Goal: Task Accomplishment & Management: Use online tool/utility

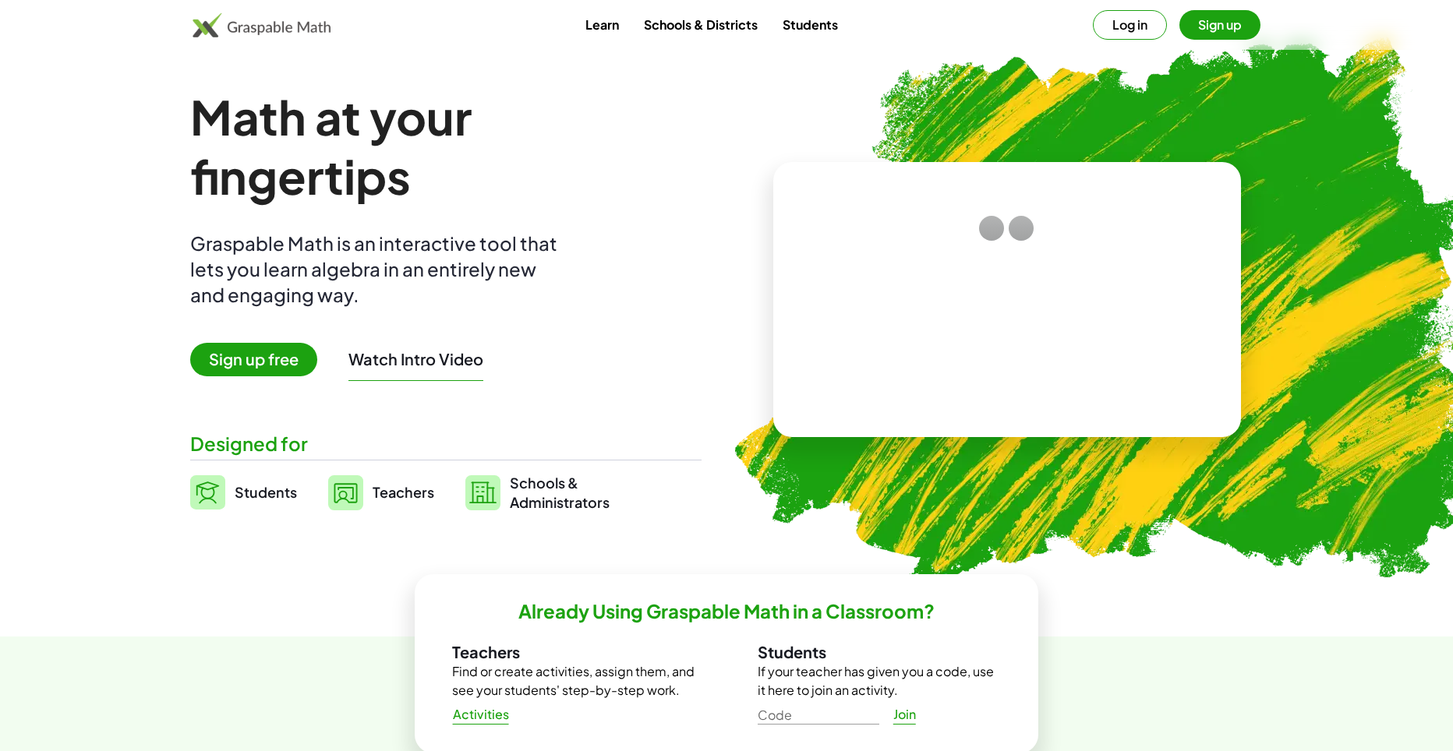
click at [226, 354] on span "Sign up free" at bounding box center [253, 360] width 127 height 34
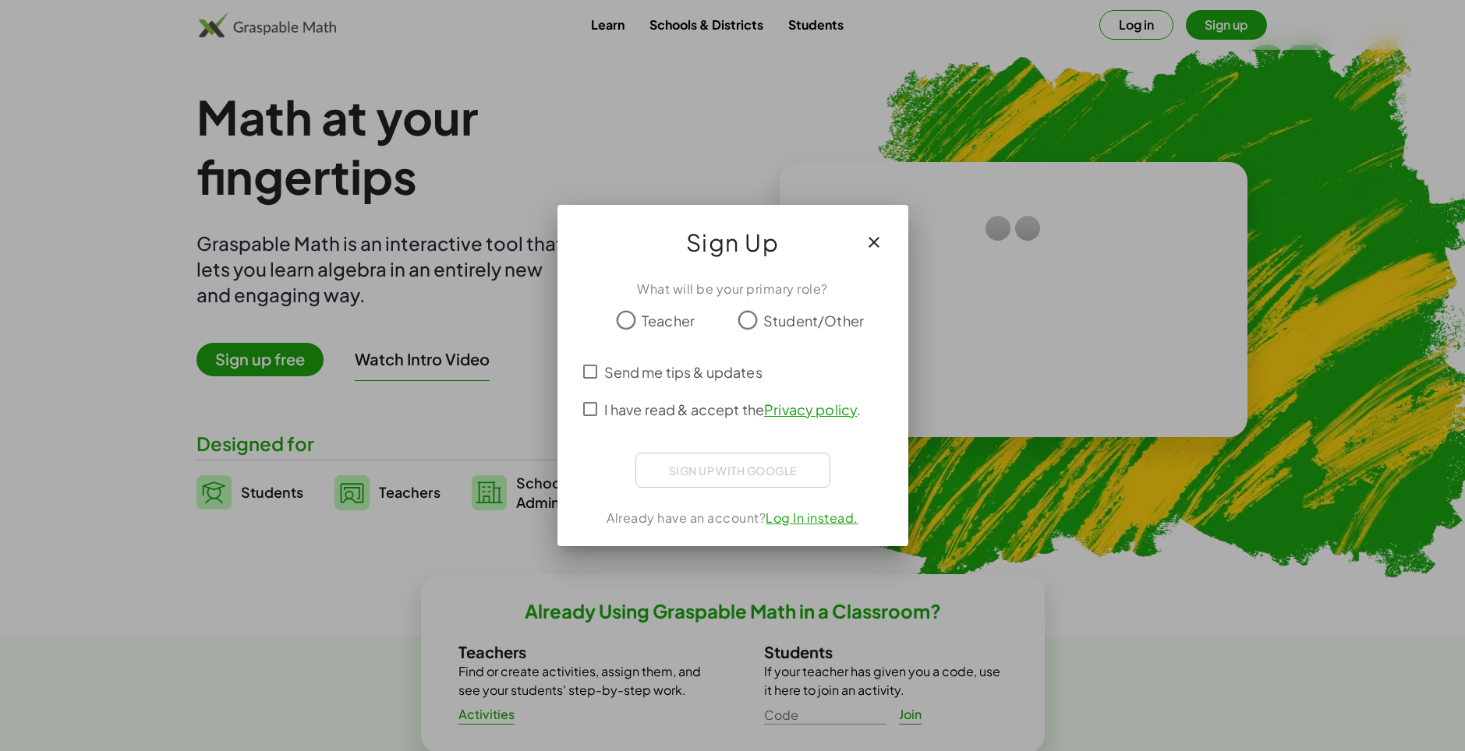
click at [765, 329] on span "Student/Other" at bounding box center [813, 320] width 101 height 21
click at [622, 380] on span "Send me tips & updates" at bounding box center [683, 372] width 158 height 21
click at [633, 401] on span "I have read & accept the Privacy policy ." at bounding box center [732, 409] width 257 height 21
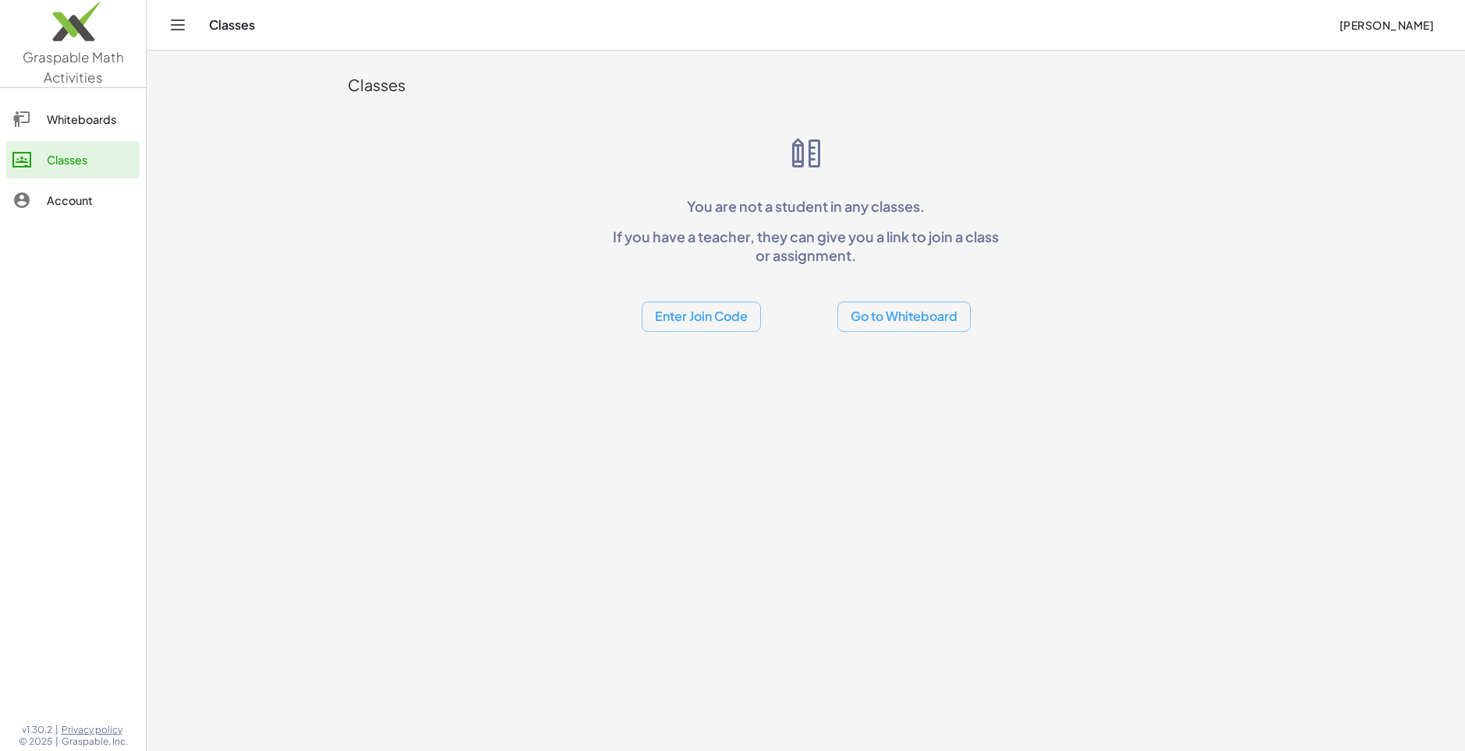
click at [73, 199] on div "Account" at bounding box center [90, 200] width 87 height 19
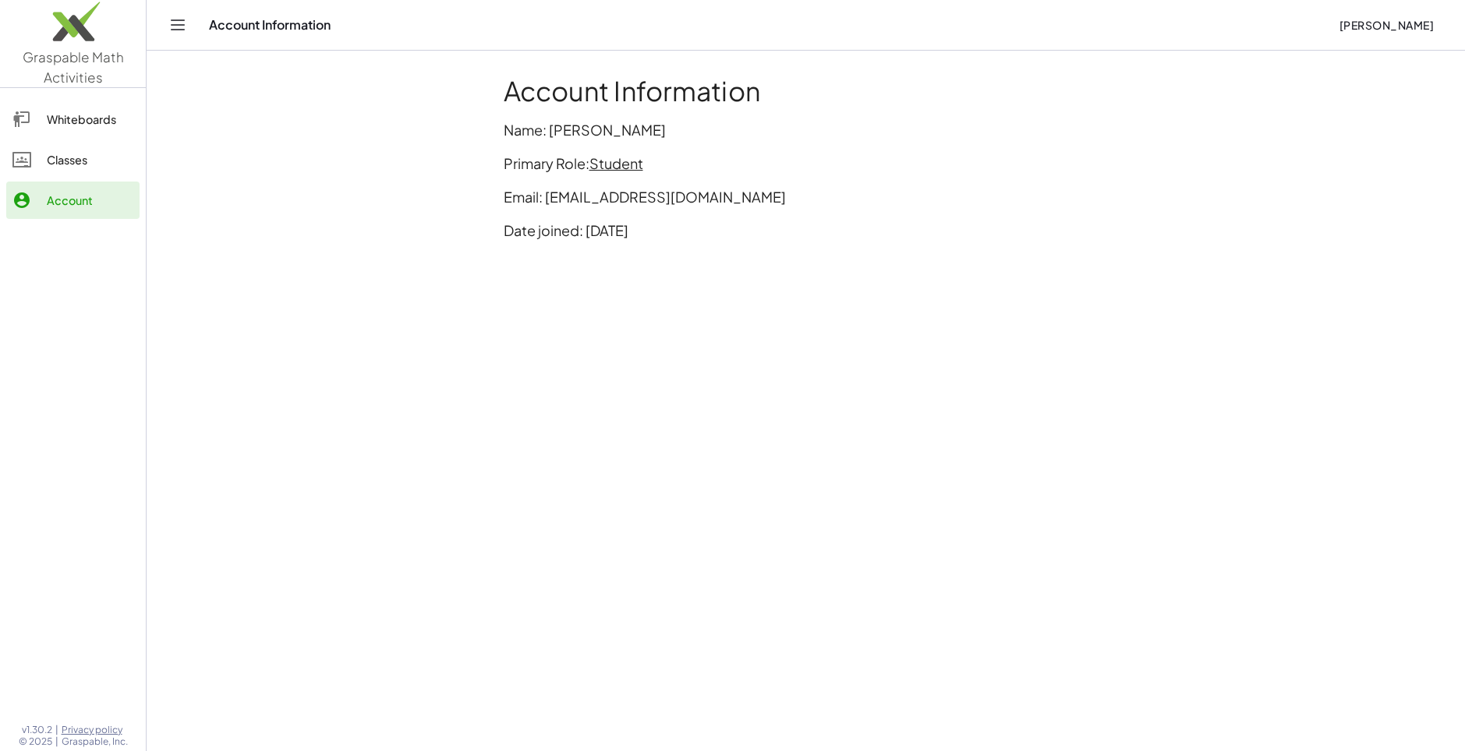
click at [79, 127] on div "Whiteboards" at bounding box center [90, 119] width 87 height 19
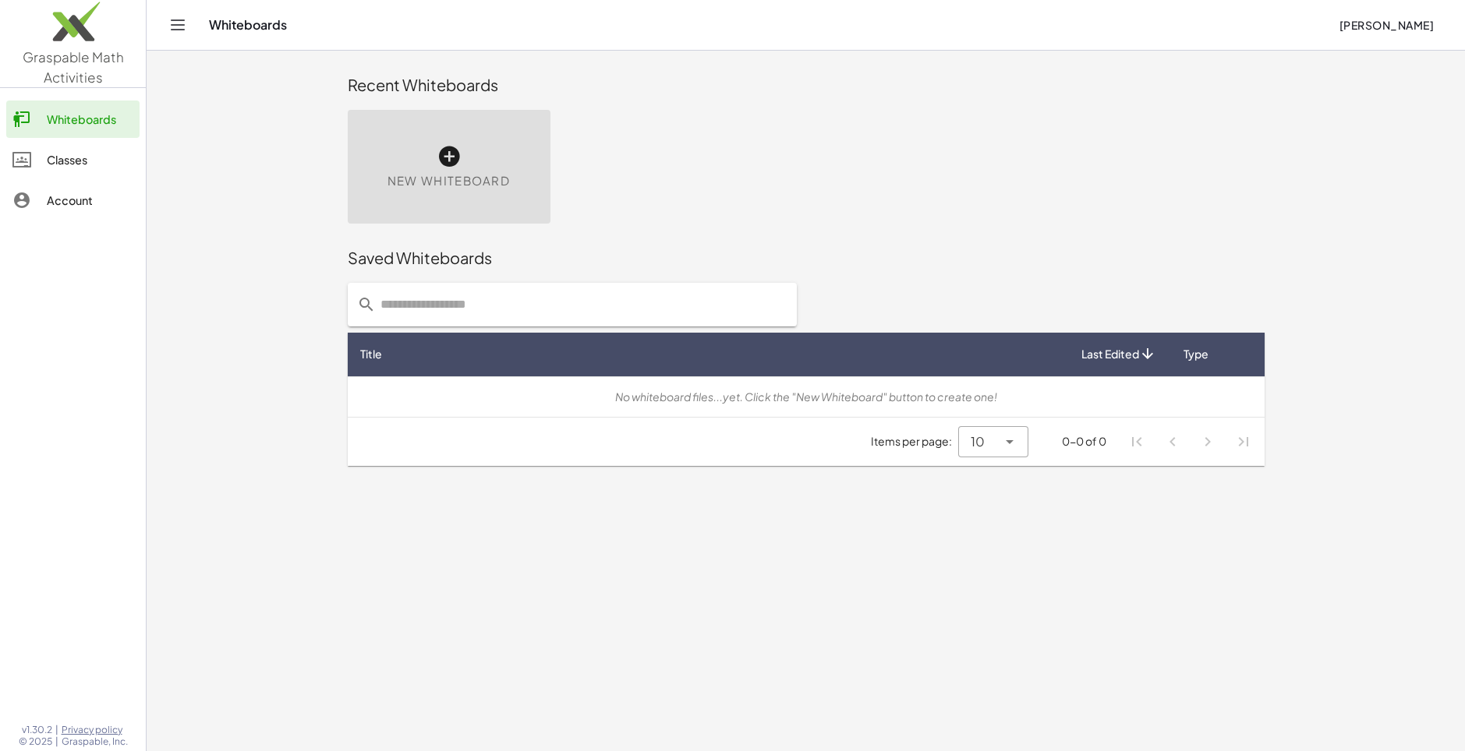
click at [434, 160] on div "New Whiteboard" at bounding box center [449, 167] width 203 height 114
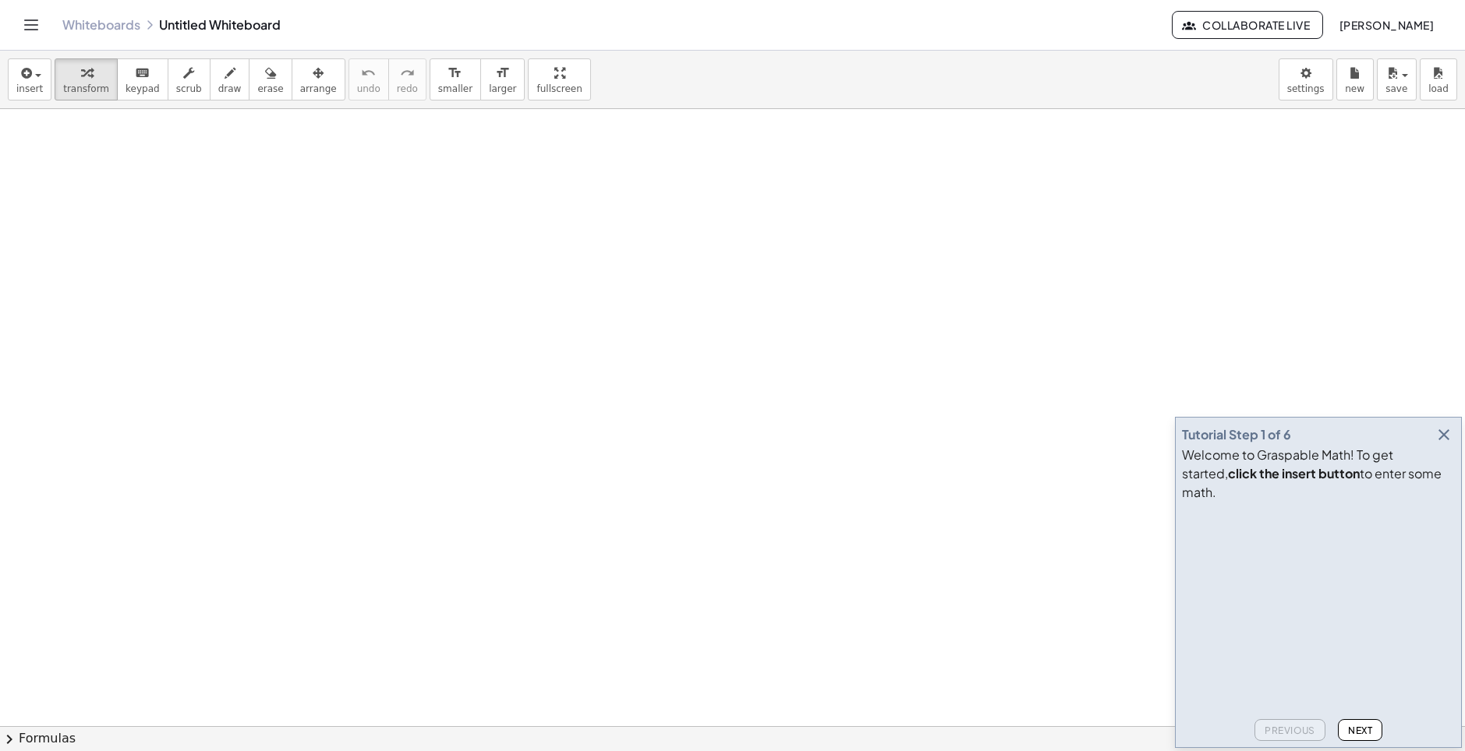
click at [1455, 449] on div "Tutorial Step 1 of 6 Welcome to Graspable Math! To get started, click the inser…" at bounding box center [1318, 582] width 287 height 331
click at [1443, 444] on icon "button" at bounding box center [1443, 435] width 19 height 19
